Goal: Check status: Check status

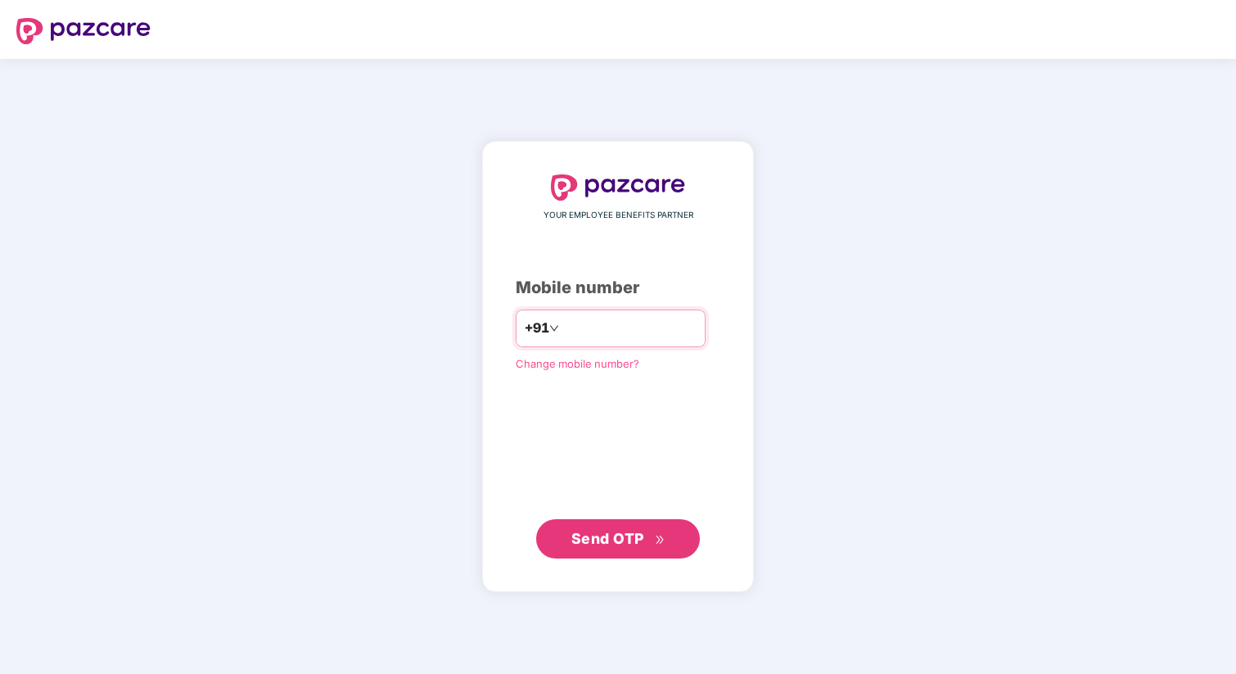
click at [585, 328] on input "number" at bounding box center [630, 328] width 134 height 26
click at [664, 390] on div "YOUR EMPLOYEE BENEFITS PARTNER Mobile number +91 Change mobile number? Send OTP" at bounding box center [618, 366] width 205 height 385
click at [637, 332] on input "number" at bounding box center [630, 328] width 134 height 26
type input "**********"
click at [602, 549] on button "Send OTP" at bounding box center [618, 538] width 164 height 39
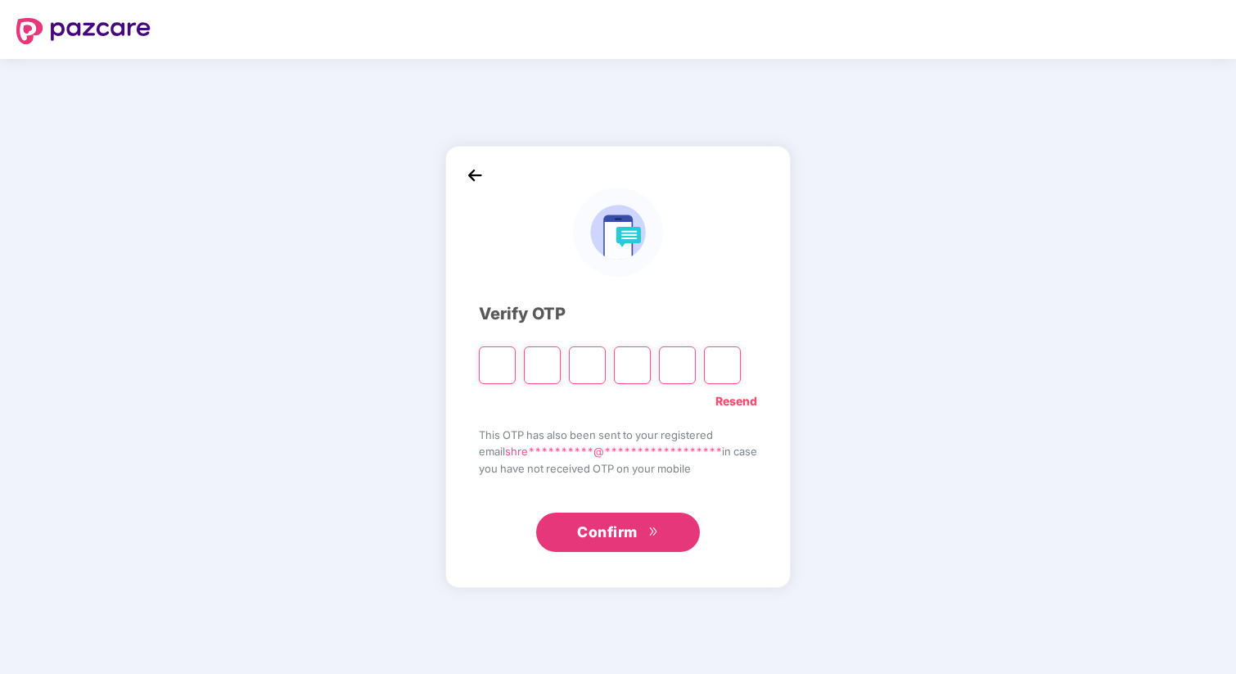
type input "*"
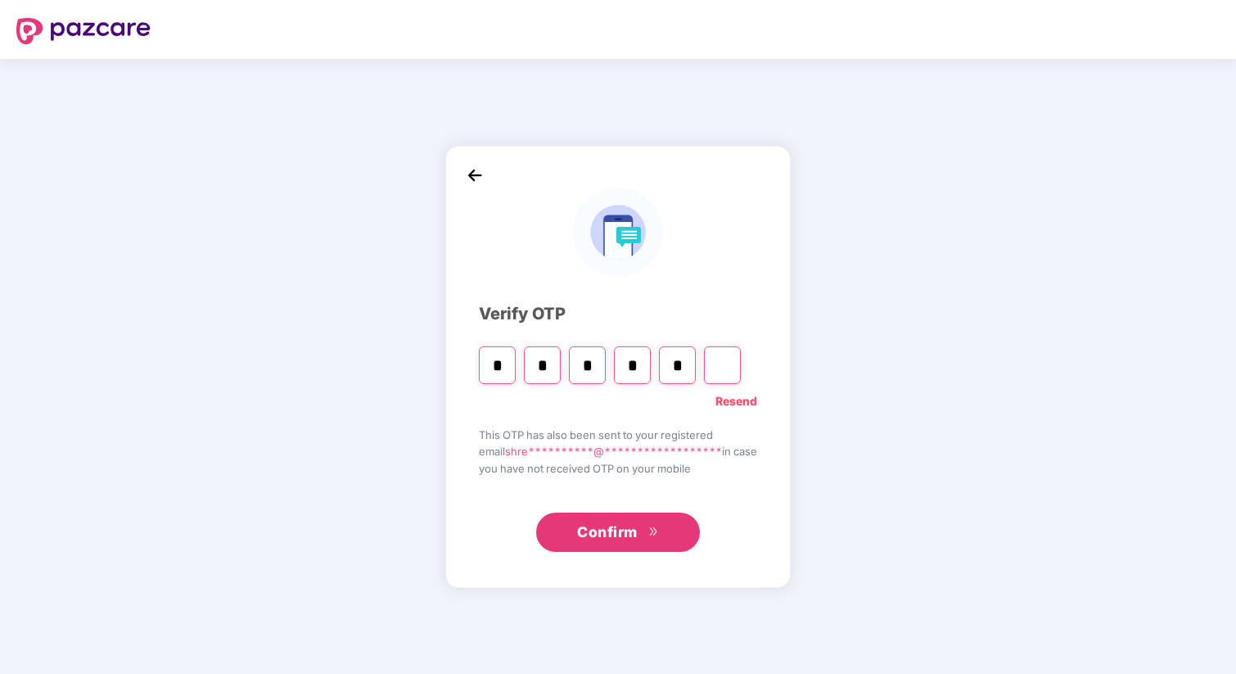
type input "*"
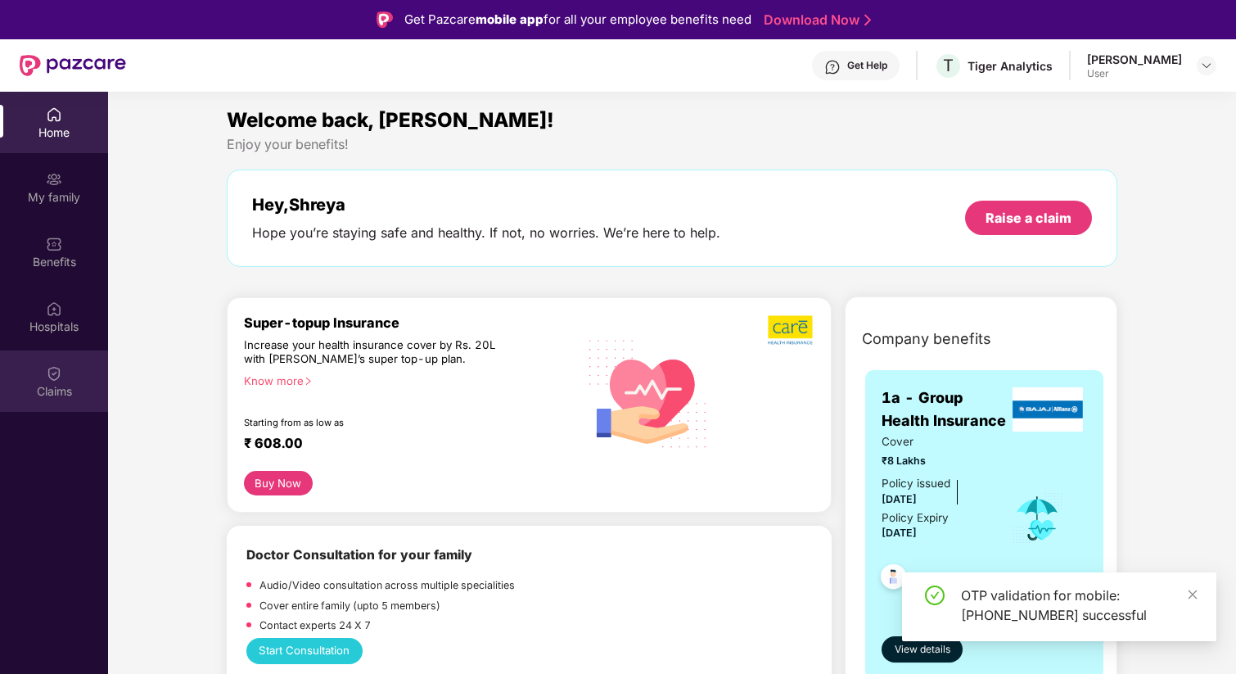
click at [47, 391] on div "Claims" at bounding box center [54, 391] width 108 height 16
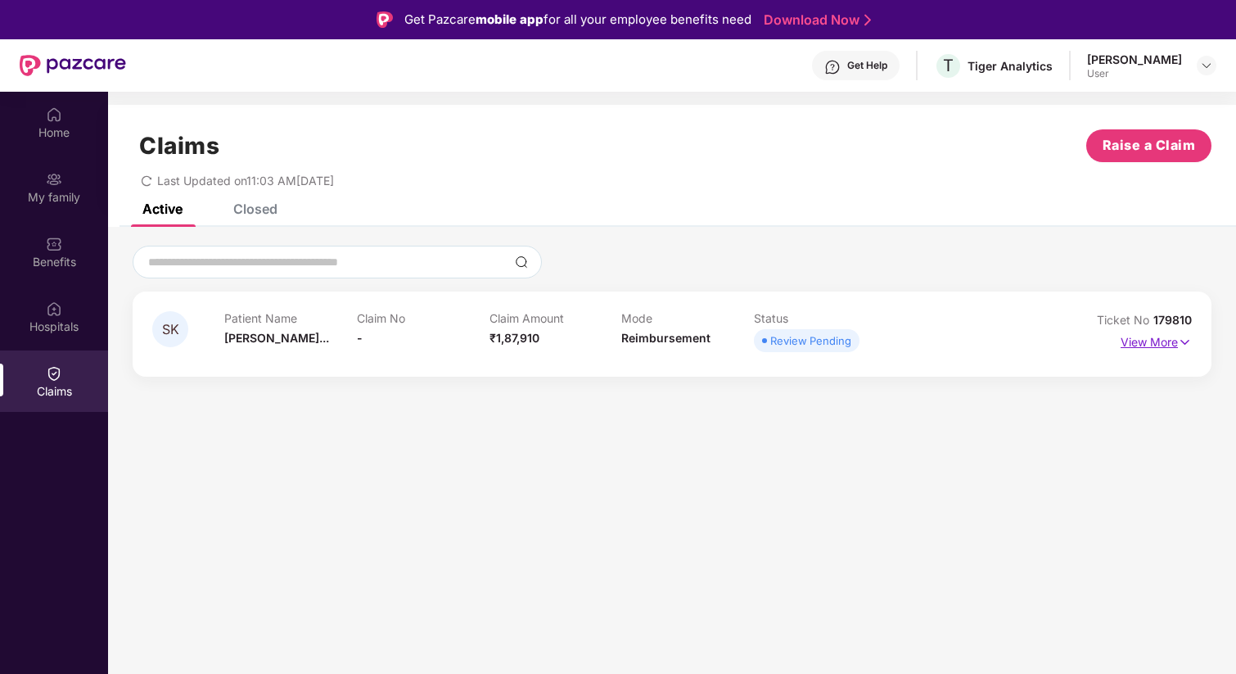
click at [1137, 344] on p "View More" at bounding box center [1156, 340] width 71 height 22
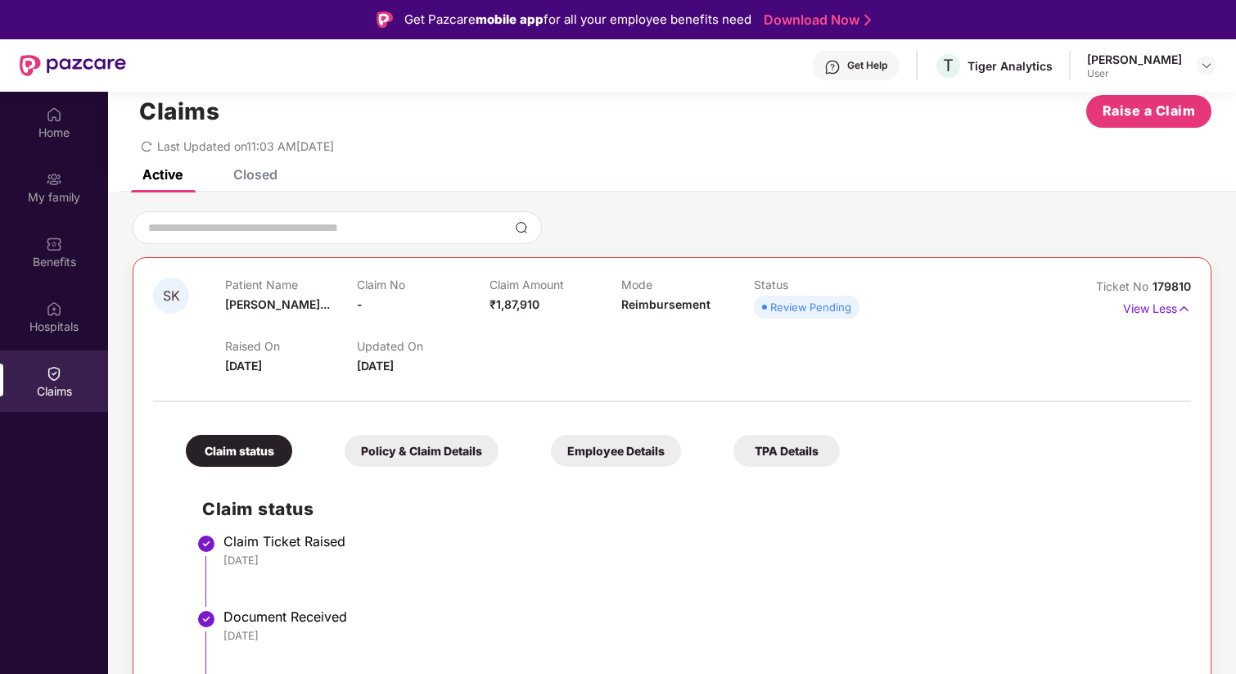
scroll to position [34, 0]
click at [775, 457] on div "TPA Details" at bounding box center [787, 451] width 106 height 32
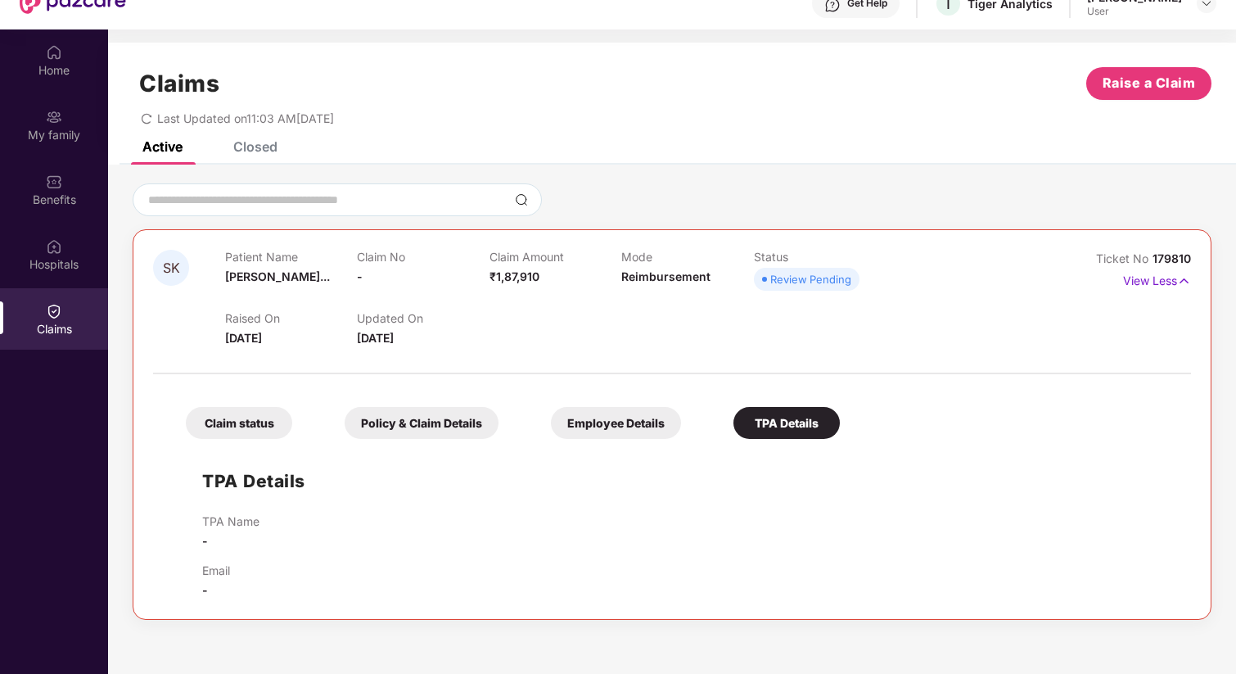
scroll to position [92, 0]
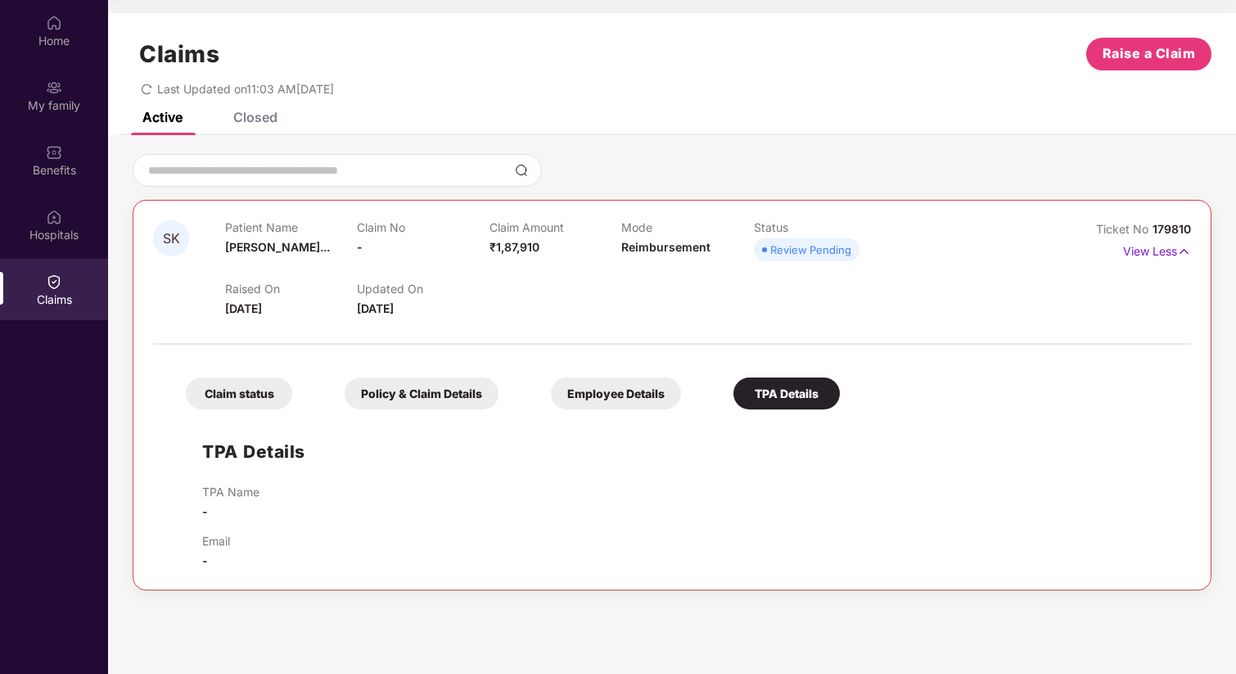
click at [282, 402] on div "Claim status" at bounding box center [239, 393] width 106 height 32
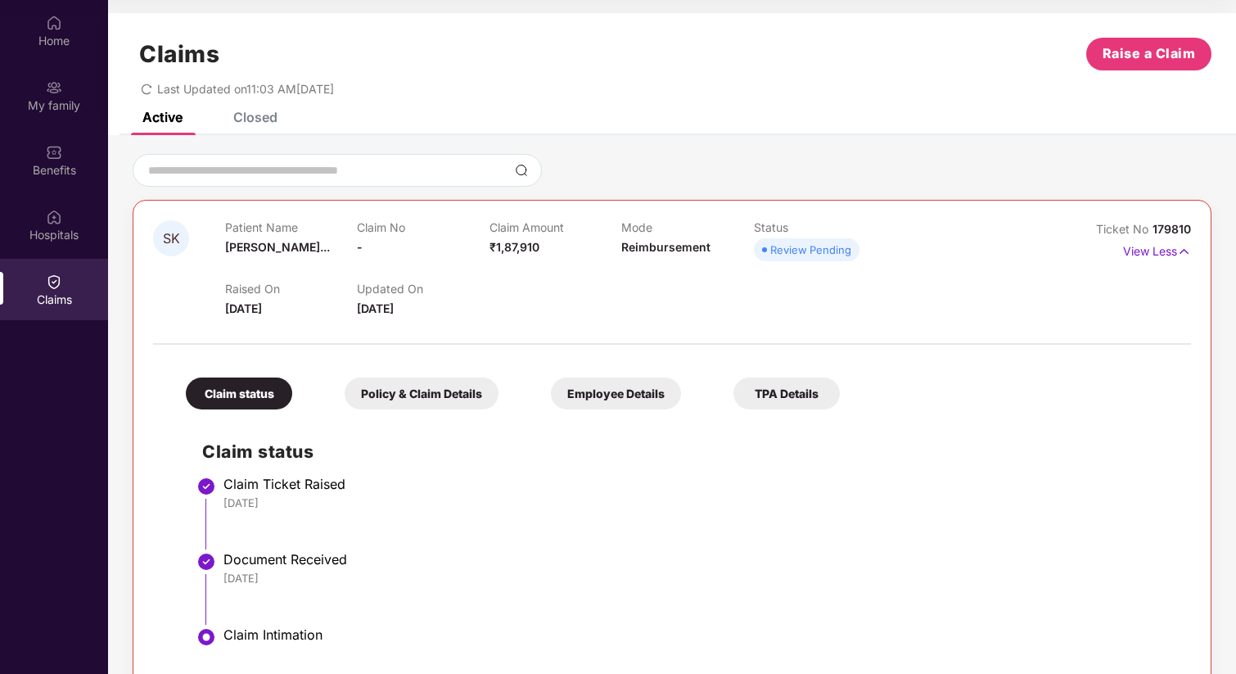
click at [406, 388] on div "Policy & Claim Details" at bounding box center [422, 393] width 154 height 32
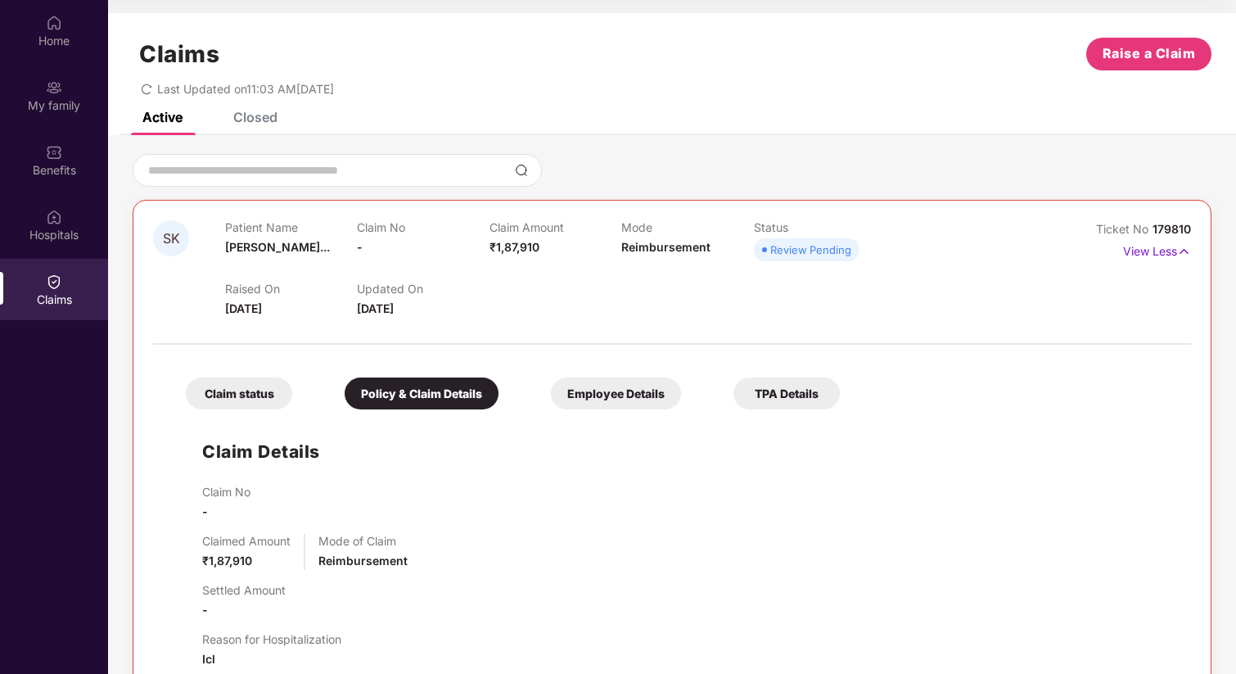
click at [554, 390] on div "Employee Details" at bounding box center [616, 393] width 130 height 32
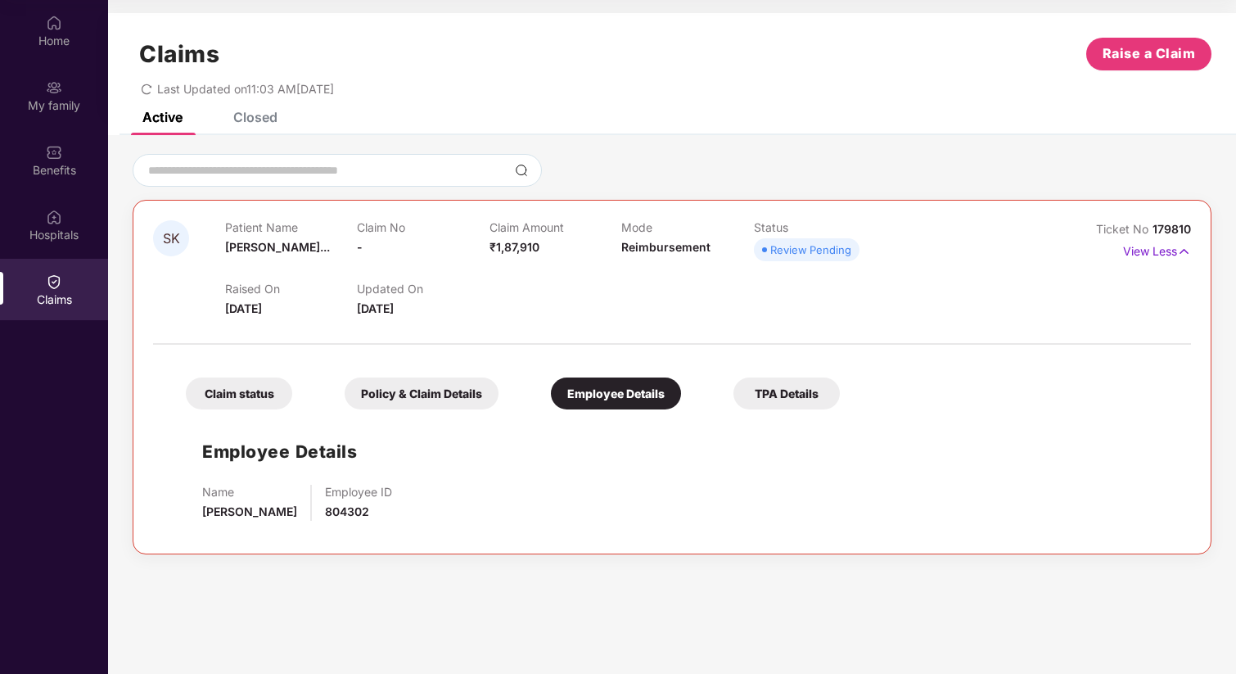
click at [392, 402] on div "Policy & Claim Details" at bounding box center [422, 393] width 154 height 32
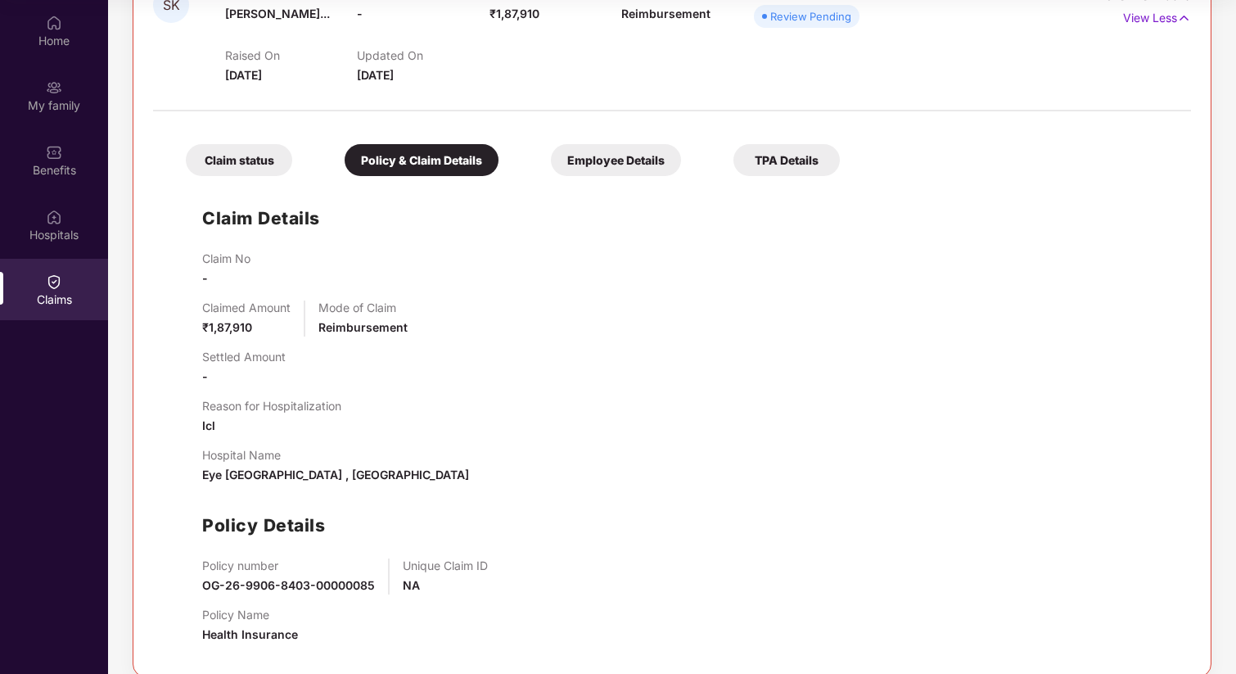
scroll to position [253, 0]
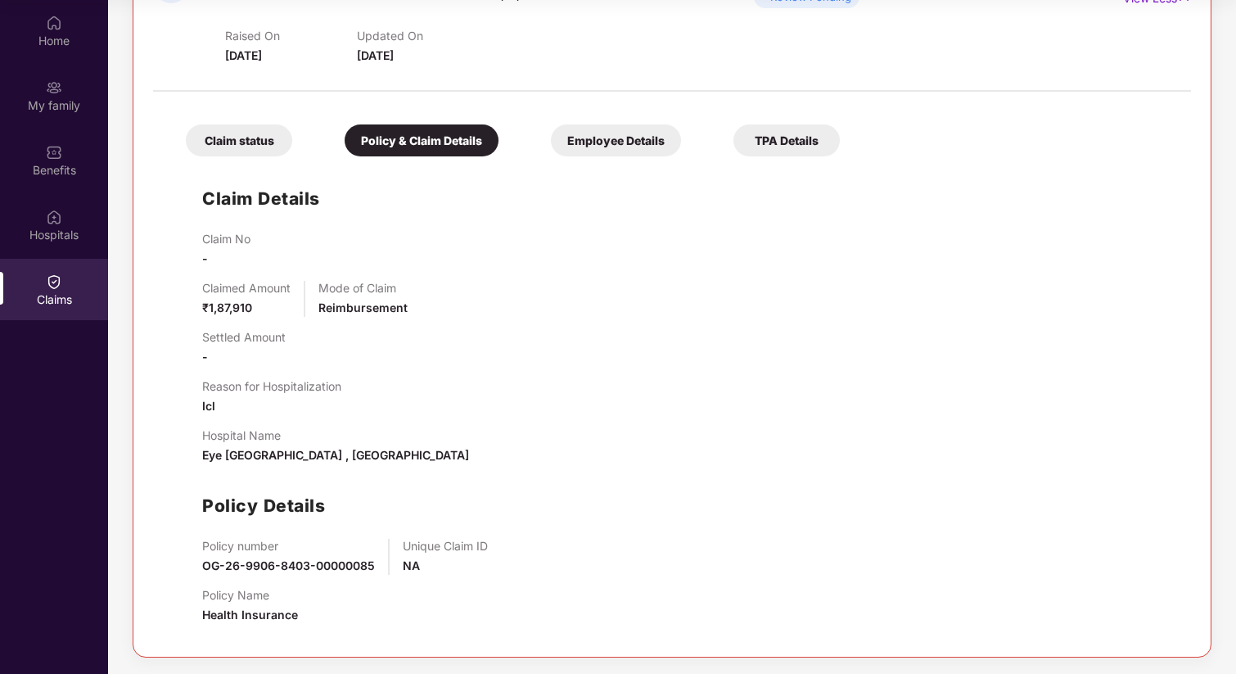
click at [280, 149] on div "Claim status" at bounding box center [239, 140] width 106 height 32
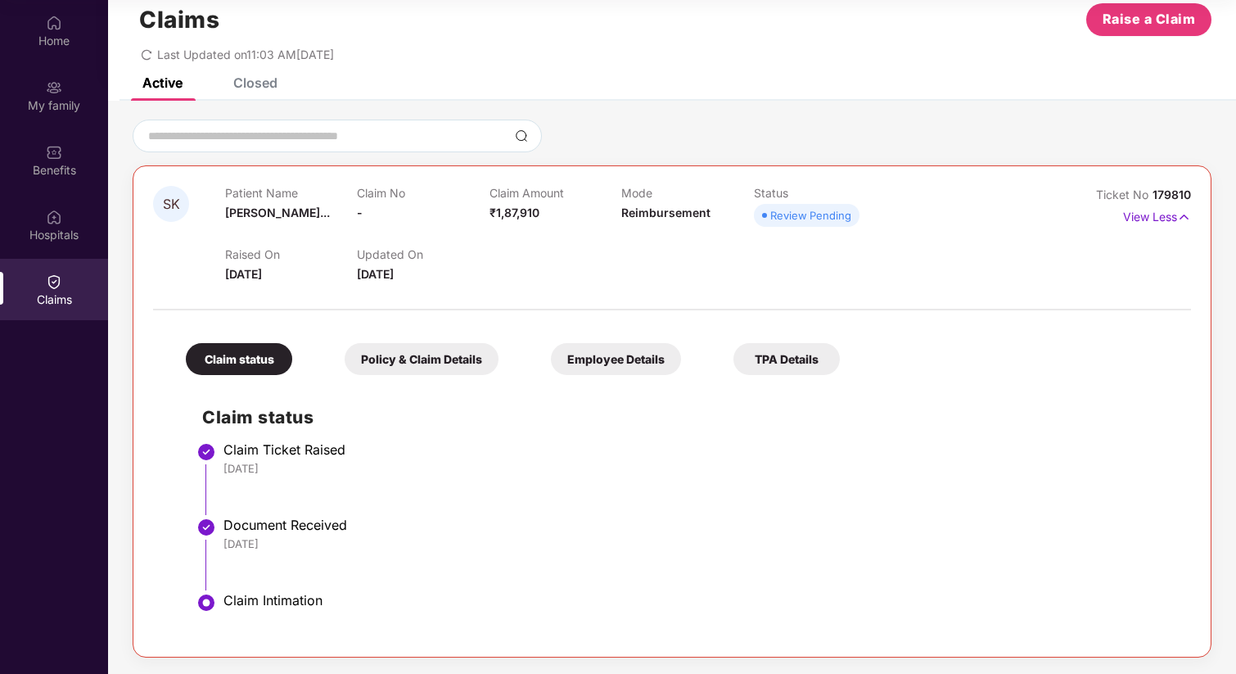
scroll to position [34, 0]
